Goal: Check status: Check status

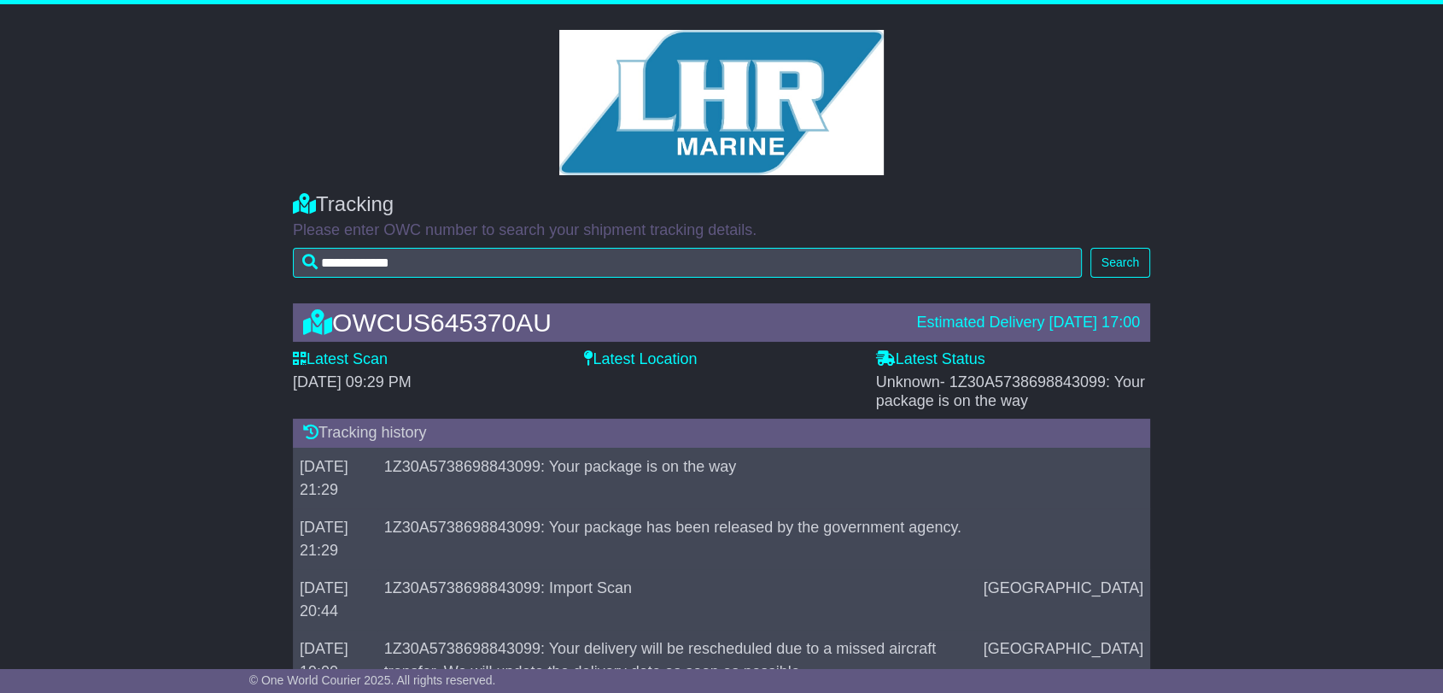
click at [1051, 382] on span "- 1Z30A5738698843099: Your package is on the way" at bounding box center [1010, 391] width 269 height 36
copy span "1Z30A5738698843099"
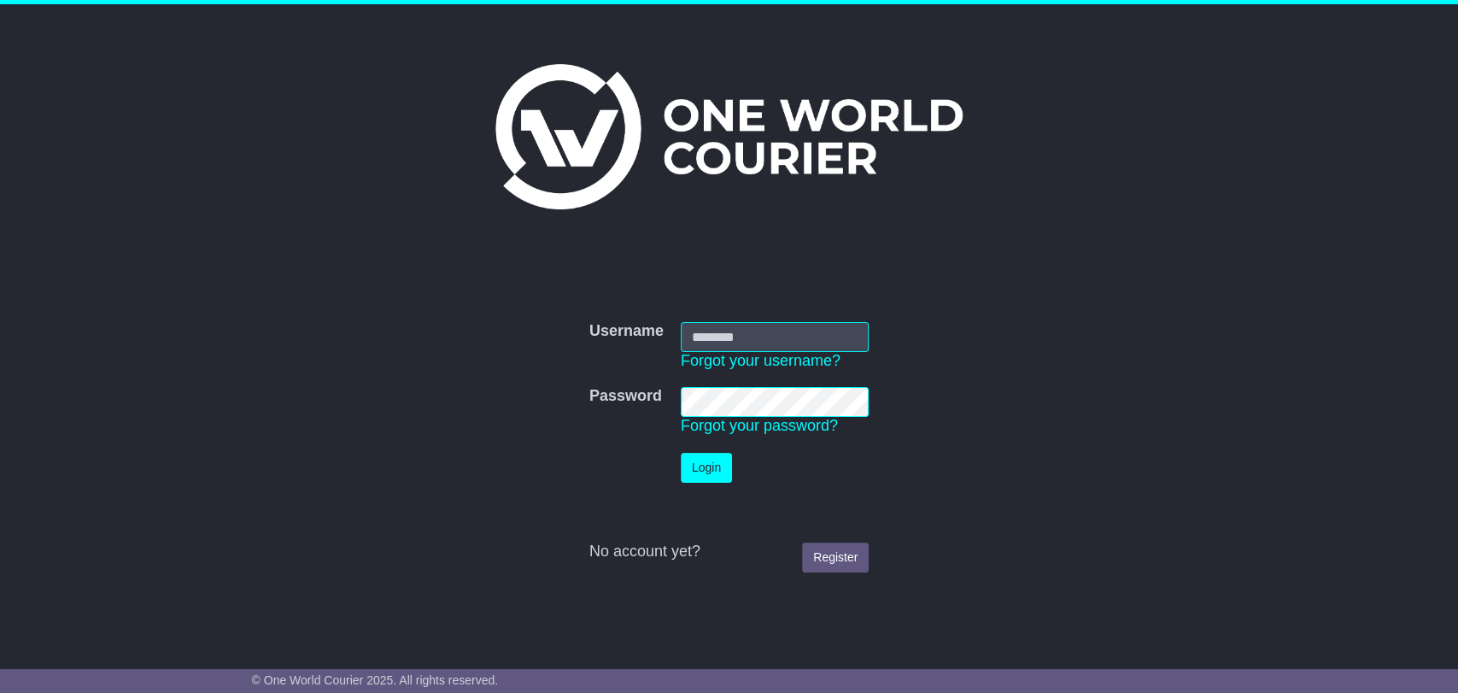
type input "**********"
click at [704, 460] on button "Login" at bounding box center [706, 468] width 51 height 30
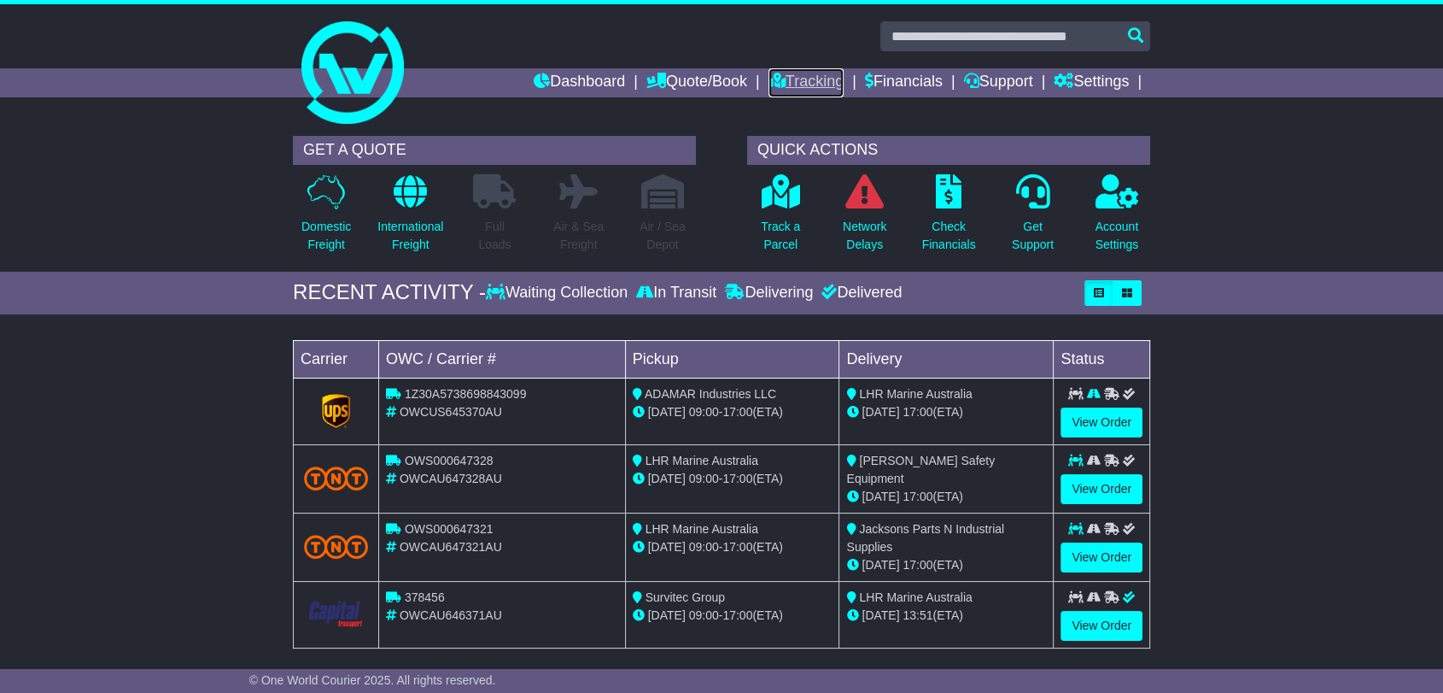
click at [786, 70] on link "Tracking" at bounding box center [806, 82] width 75 height 29
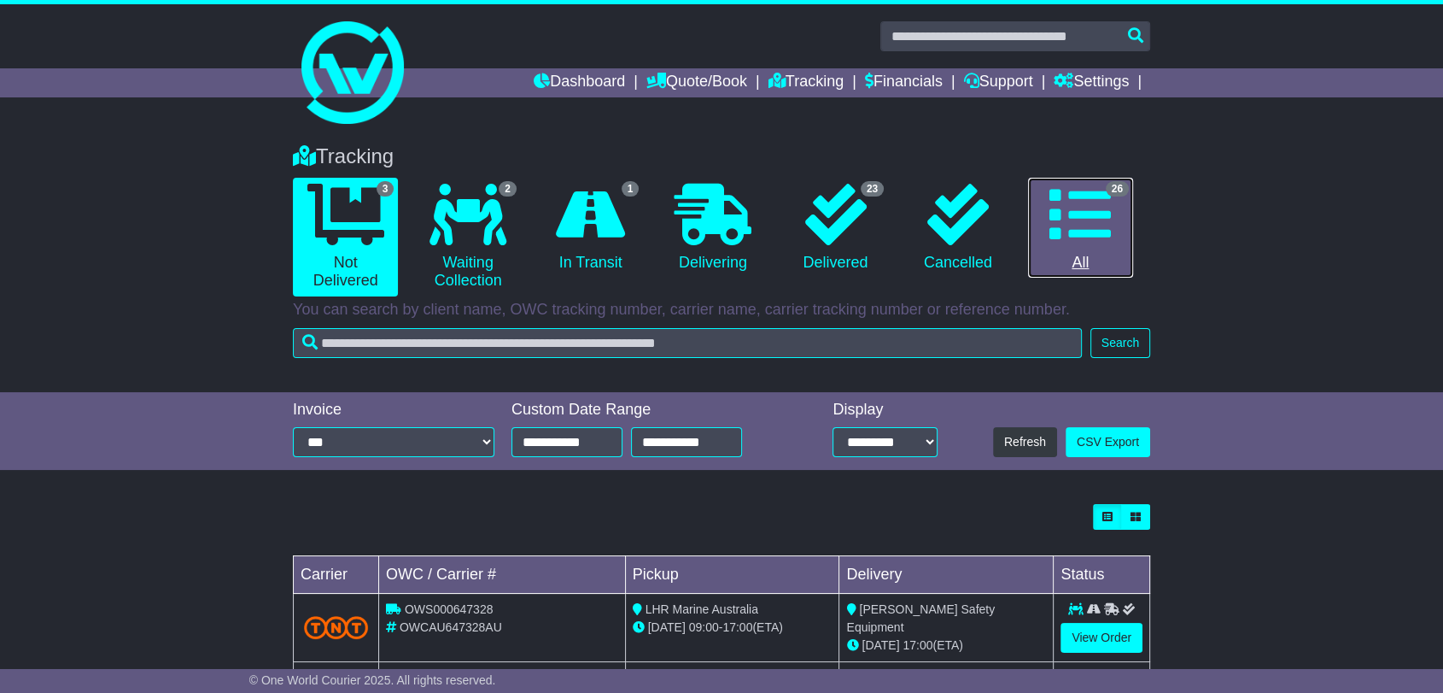
click at [1045, 253] on link "26 All" at bounding box center [1080, 228] width 105 height 101
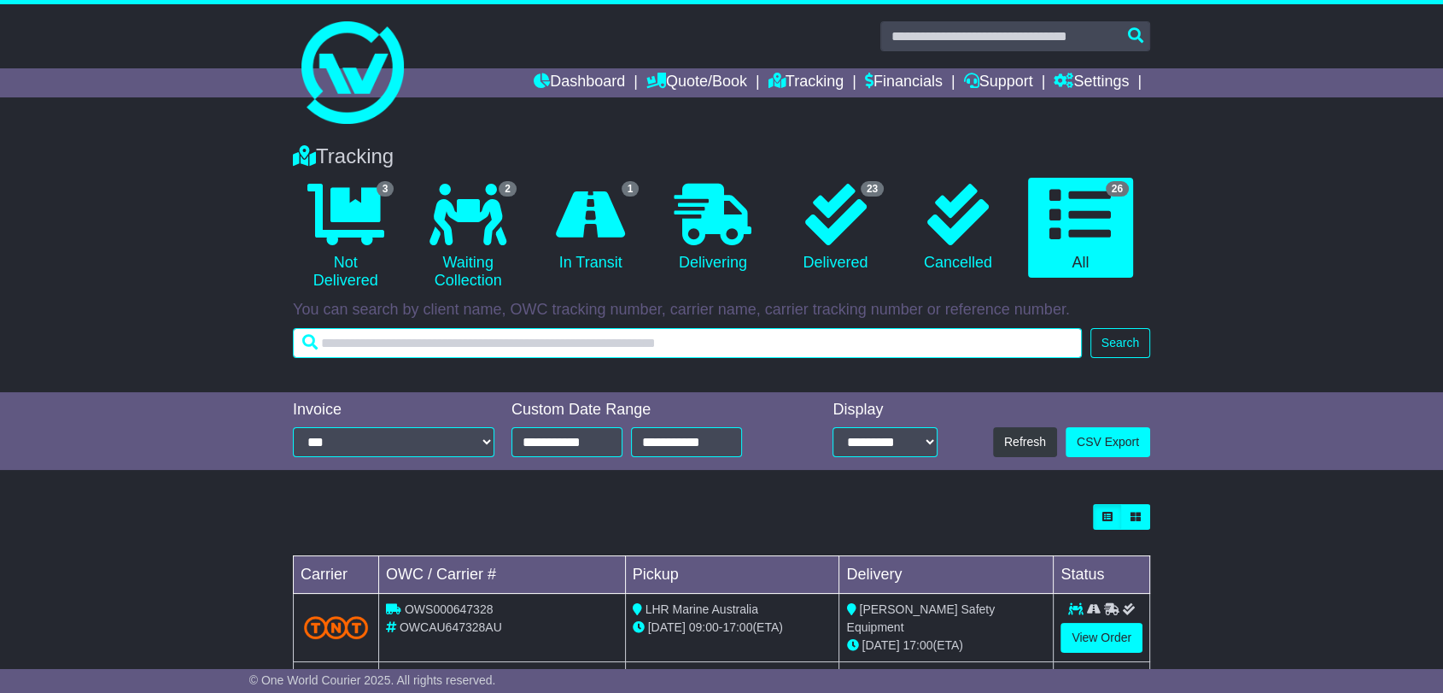
click at [920, 346] on input "text" at bounding box center [687, 343] width 789 height 30
click at [530, 348] on input "text" at bounding box center [687, 343] width 789 height 30
type input "******"
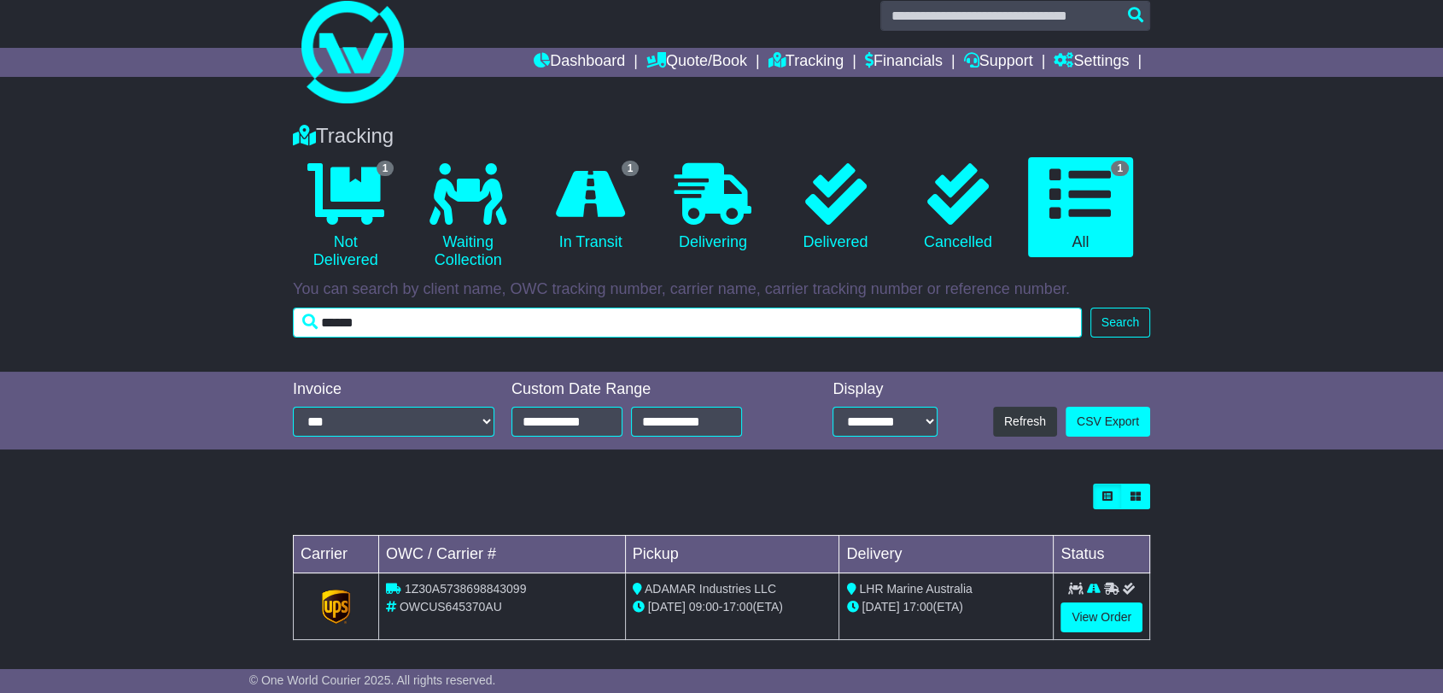
scroll to position [27, 0]
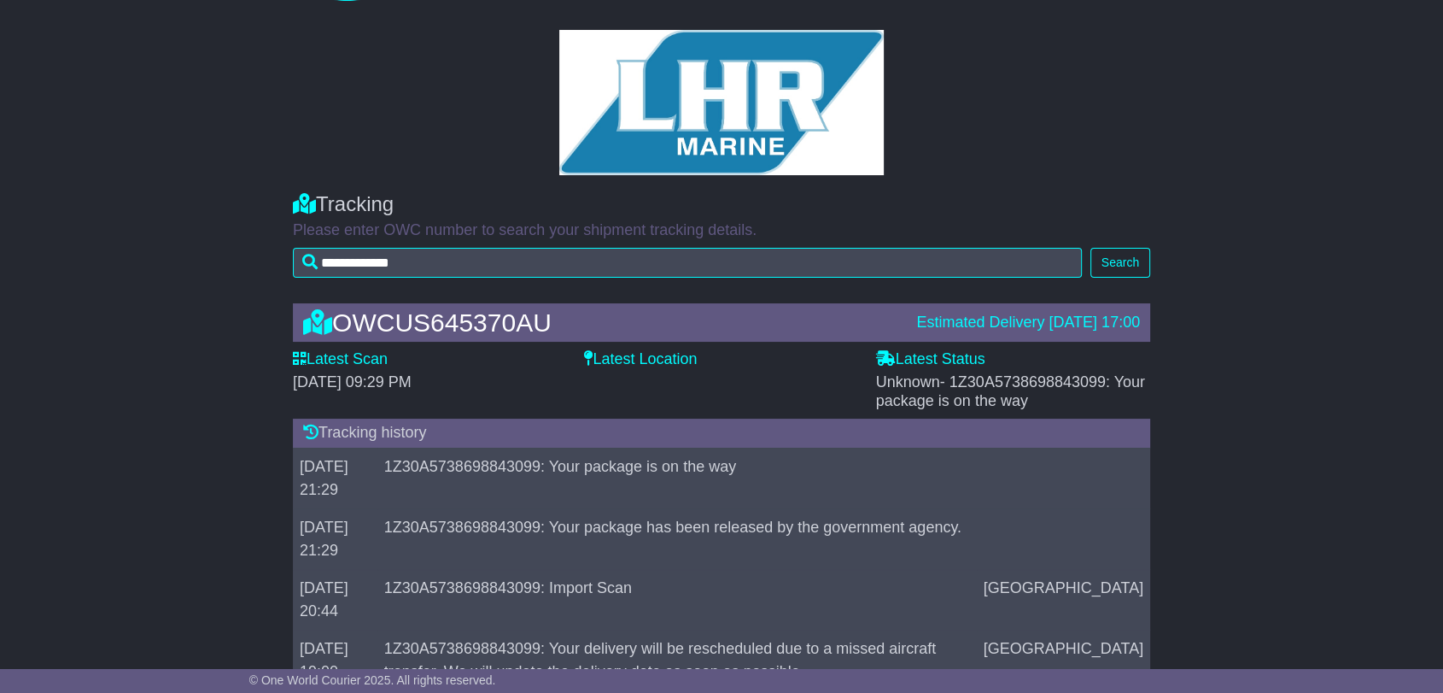
scroll to position [123, 0]
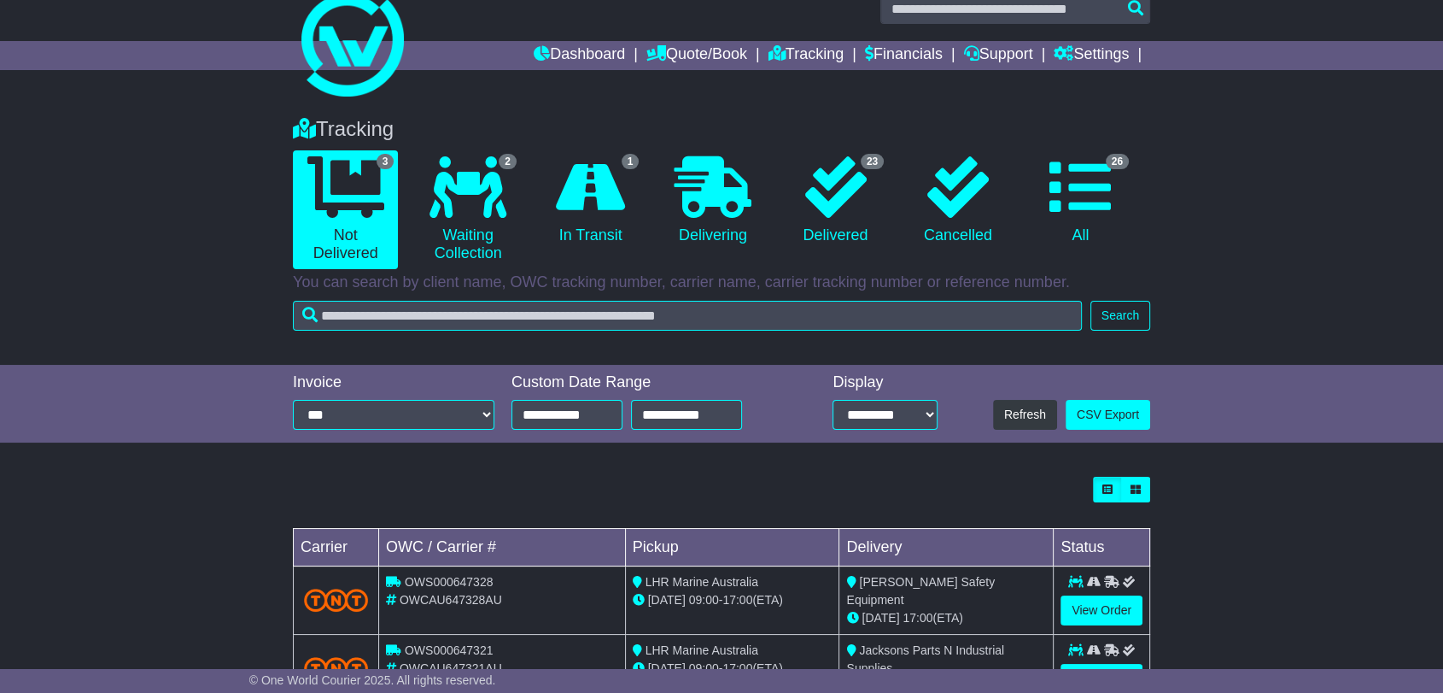
scroll to position [27, 0]
